Goal: Task Accomplishment & Management: Use online tool/utility

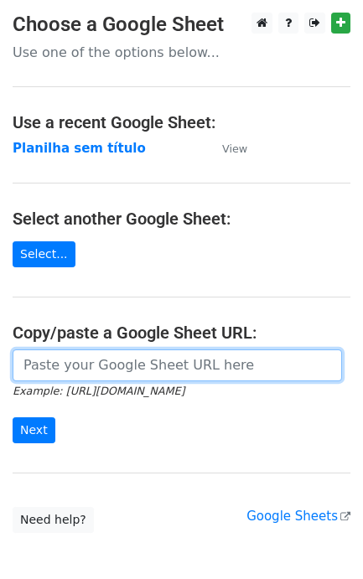
click at [191, 380] on input "url" at bounding box center [177, 365] width 329 height 32
paste input "https://docs.google.com/spreadsheets/d/1S-SQS2_G7Zty6PTnG5c1oUpd2WHXhMJP4fiCFJ9…"
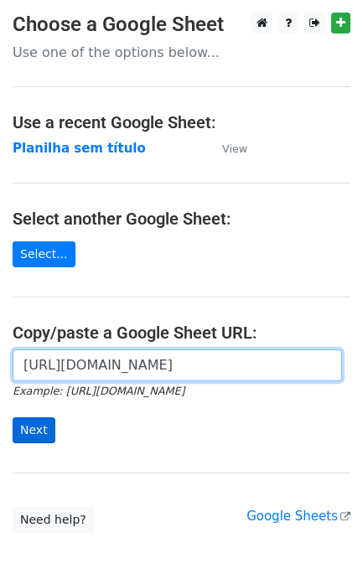
type input "https://docs.google.com/spreadsheets/d/1S-SQS2_G7Zty6PTnG5c1oUpd2WHXhMJP4fiCFJ9…"
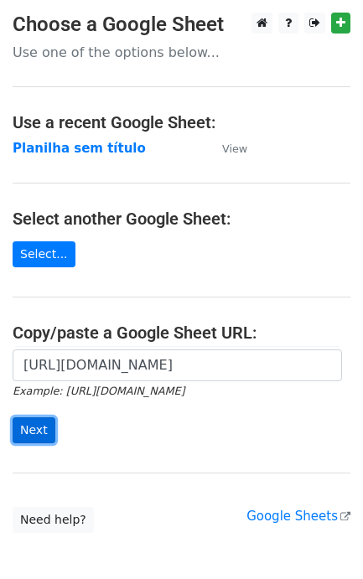
click at [35, 428] on input "Next" at bounding box center [34, 430] width 43 height 26
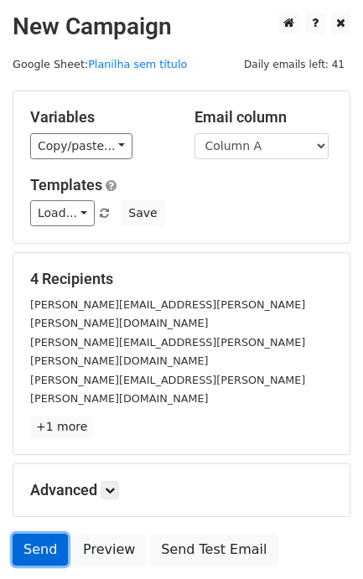
click at [39, 534] on link "Send" at bounding box center [40, 550] width 55 height 32
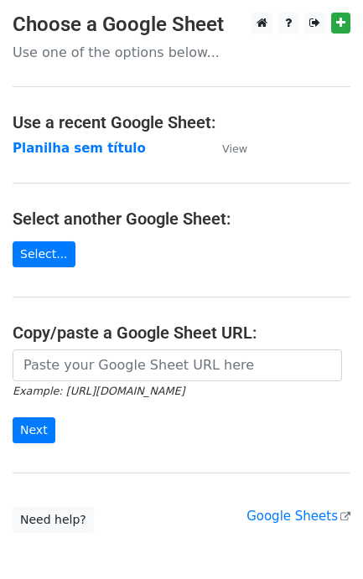
click at [161, 383] on form "Example: https://docs.google.com/spreadsheets/d/abc/edit Next" at bounding box center [182, 396] width 338 height 94
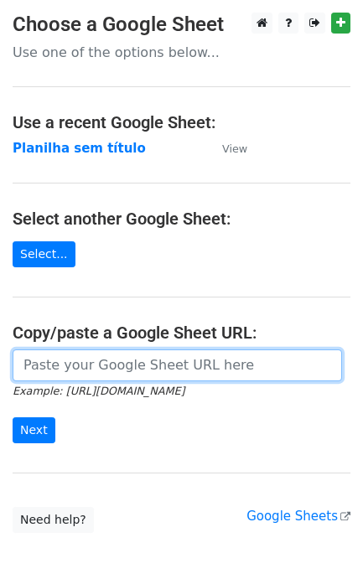
click at [161, 381] on input "url" at bounding box center [177, 365] width 329 height 32
paste input "https://docs.google.com/spreadsheets/d/1S-SQS2_G7Zty6PTnG5c1oUpd2WHXhMJP4fiCFJ9…"
type input "https://docs.google.com/spreadsheets/d/1S-SQS2_G7Zty6PTnG5c1oUpd2WHXhMJP4fiCFJ9…"
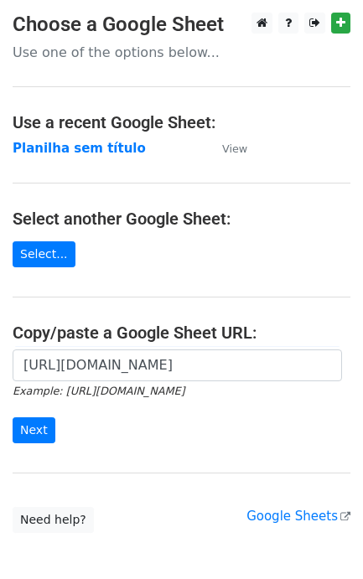
click at [39, 415] on form "https://docs.google.com/spreadsheets/d/1S-SQS2_G7Zty6PTnG5c1oUpd2WHXhMJP4fiCFJ9…" at bounding box center [182, 396] width 338 height 94
click at [27, 433] on input "Next" at bounding box center [34, 430] width 43 height 26
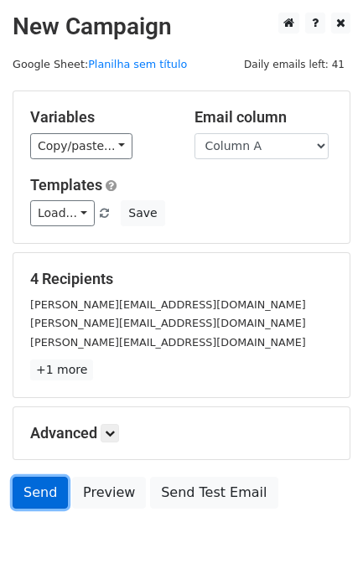
click at [28, 488] on link "Send" at bounding box center [40, 493] width 55 height 32
